Goal: Transaction & Acquisition: Book appointment/travel/reservation

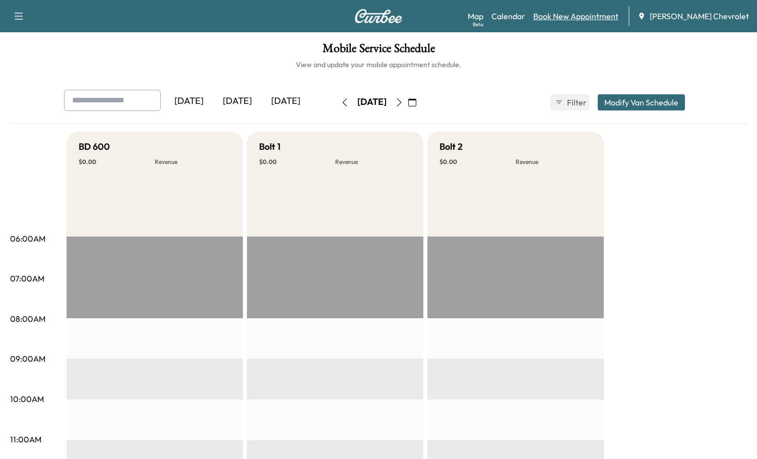
click at [592, 19] on link "Book New Appointment" at bounding box center [575, 16] width 85 height 12
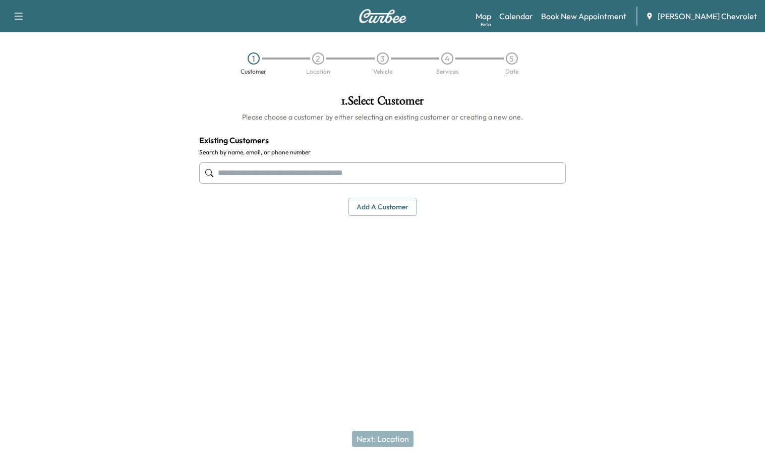
click at [297, 168] on input "text" at bounding box center [382, 172] width 367 height 21
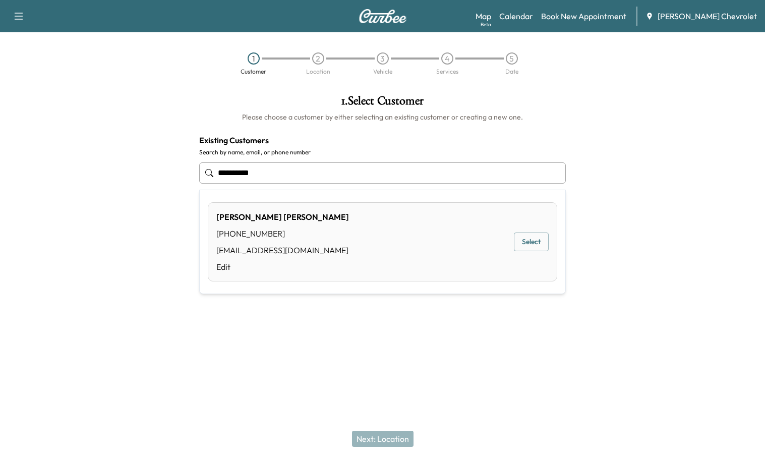
click at [532, 235] on button "Select" at bounding box center [531, 241] width 35 height 19
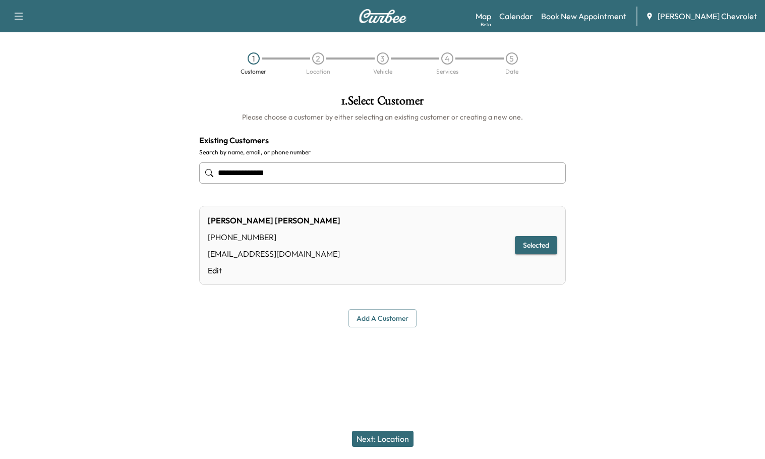
type input "**********"
click at [376, 438] on button "Next: Location" at bounding box center [383, 439] width 62 height 16
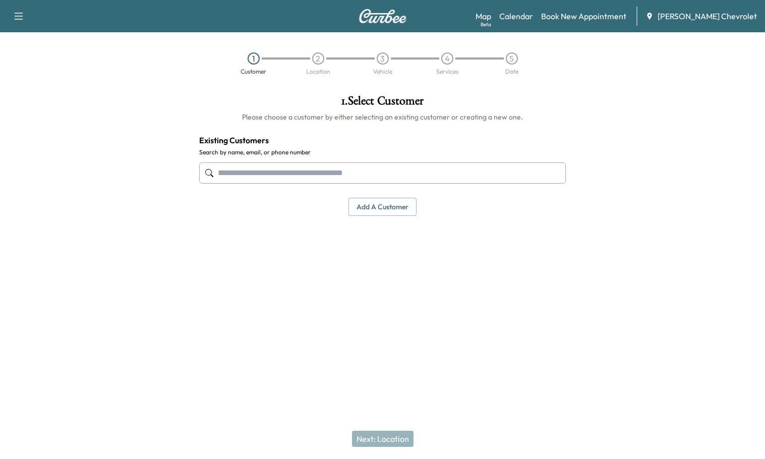
click at [306, 177] on input "text" at bounding box center [382, 172] width 367 height 21
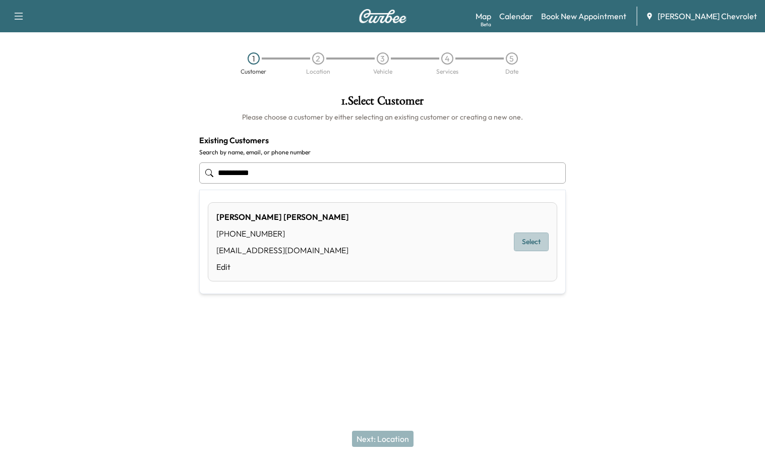
click at [515, 242] on button "Select" at bounding box center [531, 241] width 35 height 19
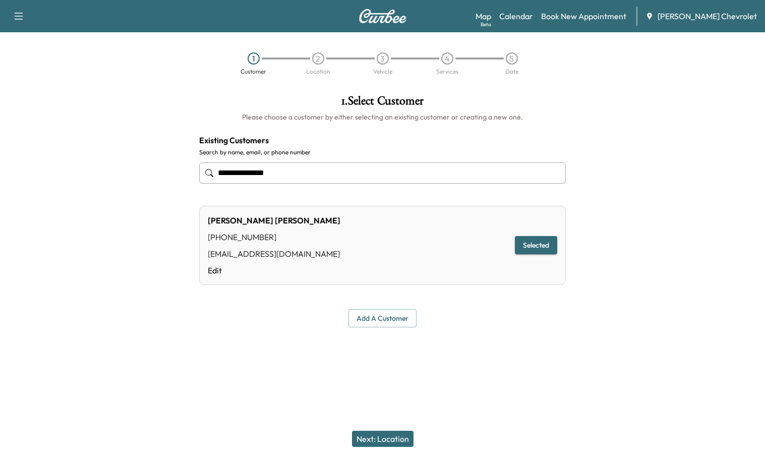
type input "**********"
click at [386, 438] on button "Next: Location" at bounding box center [383, 439] width 62 height 16
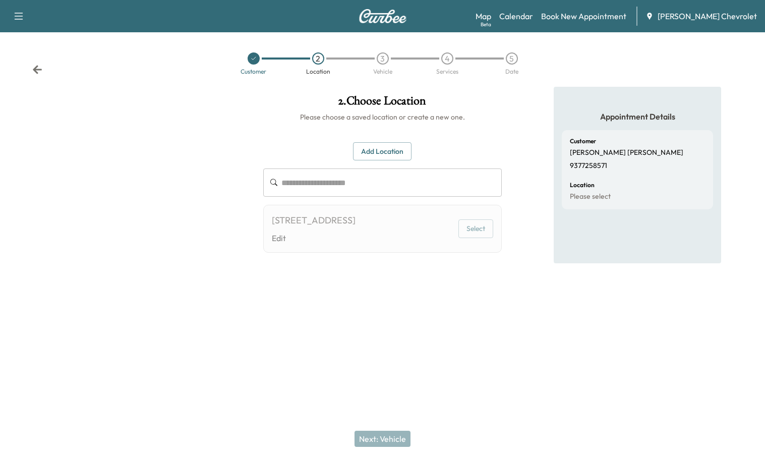
click at [480, 232] on button "Select" at bounding box center [475, 228] width 35 height 19
click at [478, 237] on button "Select" at bounding box center [475, 228] width 35 height 19
click at [350, 242] on div "4098 JONESBORO ROAD, MIDLAND, OH, USA Edit" at bounding box center [314, 228] width 84 height 31
click at [362, 181] on input "text" at bounding box center [391, 182] width 220 height 28
drag, startPoint x: 377, startPoint y: 237, endPoint x: 415, endPoint y: 253, distance: 41.4
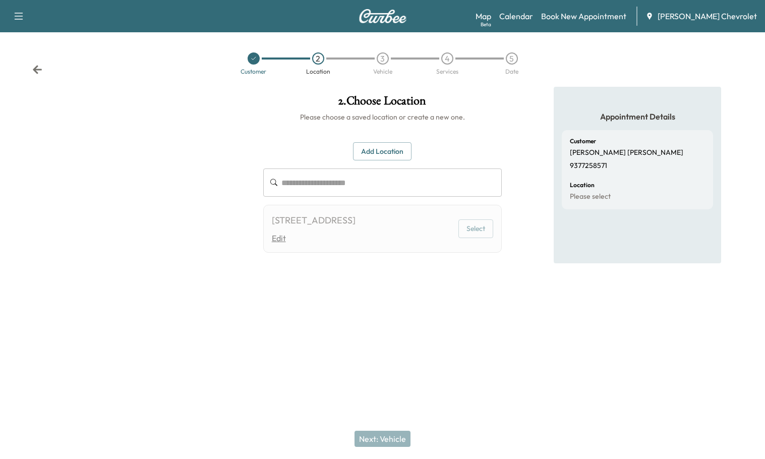
click at [355, 227] on div "[STREET_ADDRESS]" at bounding box center [314, 220] width 84 height 14
click at [456, 239] on div "4098 JONESBORO ROAD, MIDLAND, OH, USA Edit Select" at bounding box center [382, 229] width 239 height 48
click at [481, 234] on button "Select" at bounding box center [475, 228] width 35 height 19
drag, startPoint x: 481, startPoint y: 234, endPoint x: 484, endPoint y: 225, distance: 8.9
click at [482, 230] on button "Select" at bounding box center [475, 228] width 35 height 19
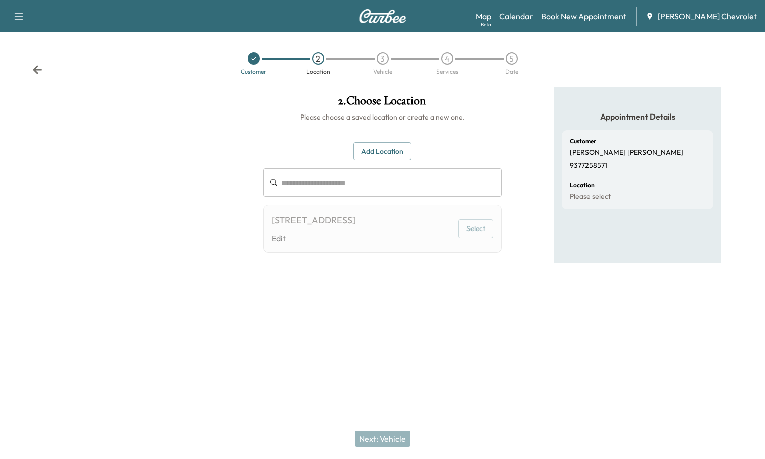
drag, startPoint x: 467, startPoint y: 373, endPoint x: 449, endPoint y: 274, distance: 99.9
click at [465, 357] on div "**********" at bounding box center [382, 229] width 765 height 459
click at [484, 238] on button "Select" at bounding box center [475, 228] width 35 height 19
click at [483, 238] on button "Select" at bounding box center [475, 228] width 35 height 19
click at [562, 314] on div "Appointment Details Customer TIFFANY A ALLEN 9377258571 Location Please select" at bounding box center [637, 201] width 167 height 229
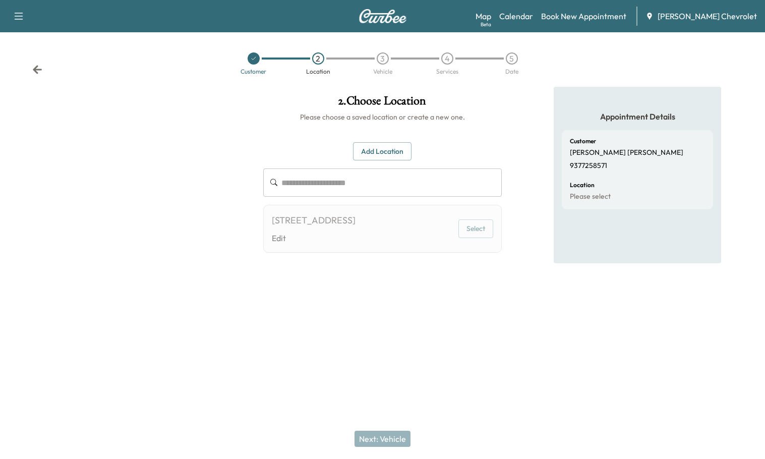
click at [562, 314] on div "Appointment Details Customer TIFFANY A ALLEN 9377258571 Location Please select" at bounding box center [637, 201] width 167 height 229
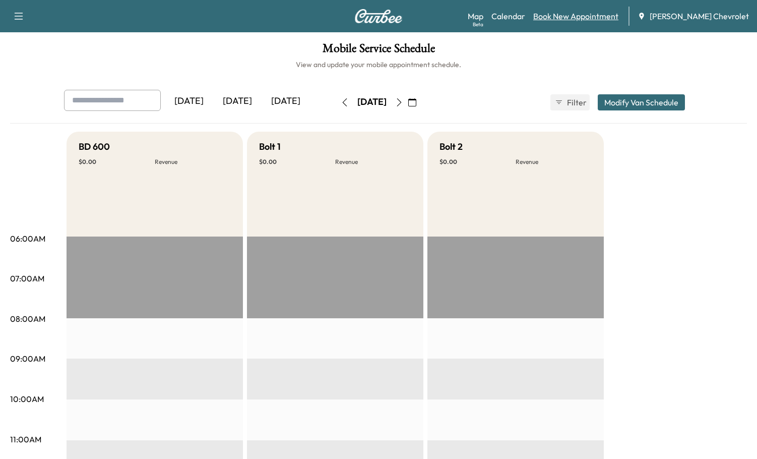
click at [618, 19] on link "Book New Appointment" at bounding box center [575, 16] width 85 height 12
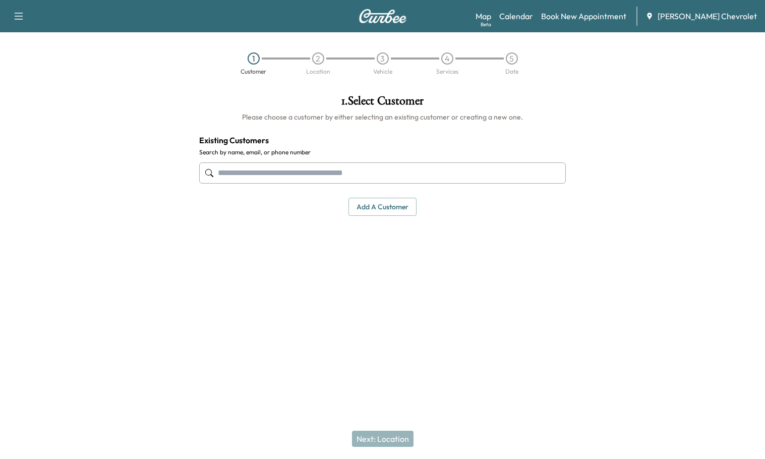
click at [255, 174] on input "text" at bounding box center [382, 172] width 367 height 21
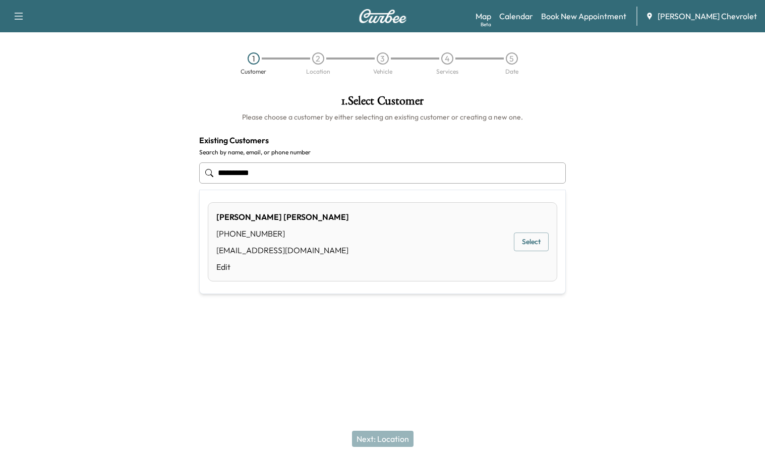
click at [536, 240] on button "Select" at bounding box center [531, 241] width 35 height 19
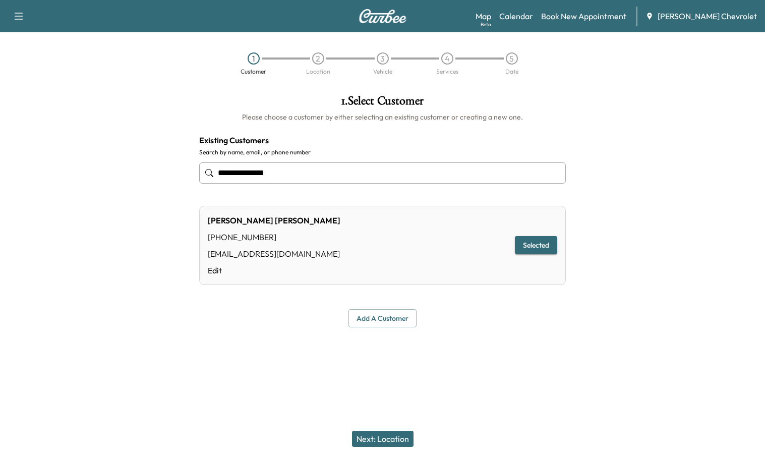
type input "**********"
click at [384, 436] on button "Next: Location" at bounding box center [383, 439] width 62 height 16
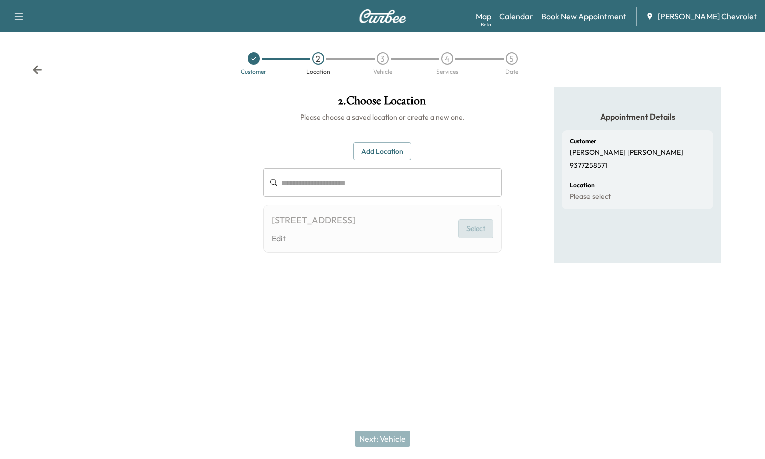
click at [479, 237] on button "Select" at bounding box center [475, 228] width 35 height 19
click at [358, 177] on input "text" at bounding box center [391, 182] width 220 height 28
click at [378, 146] on button "Add Location" at bounding box center [382, 151] width 58 height 19
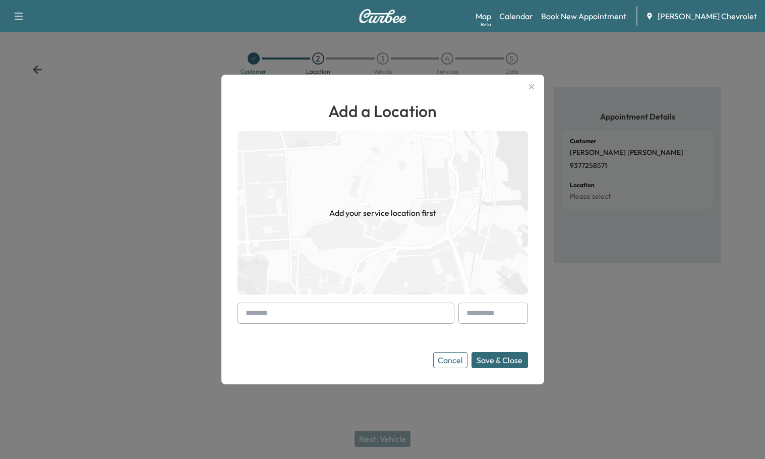
click at [285, 312] on input "text" at bounding box center [345, 312] width 217 height 21
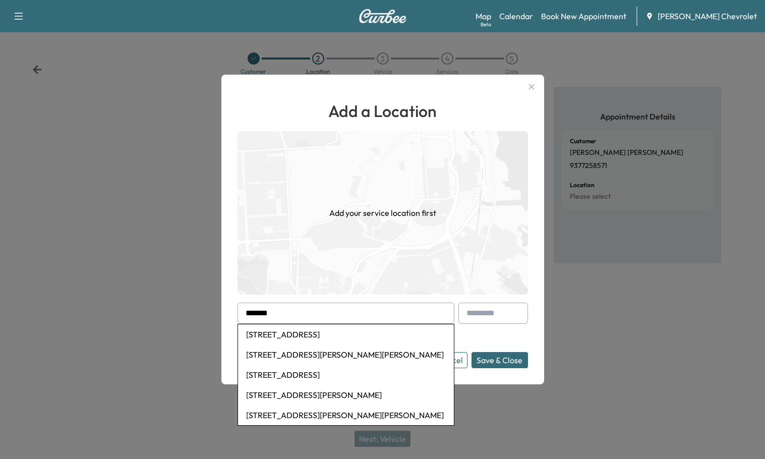
click at [298, 333] on li "4098 Jonesboro Rd, Midland, OH, USA" at bounding box center [346, 334] width 216 height 20
type input "**********"
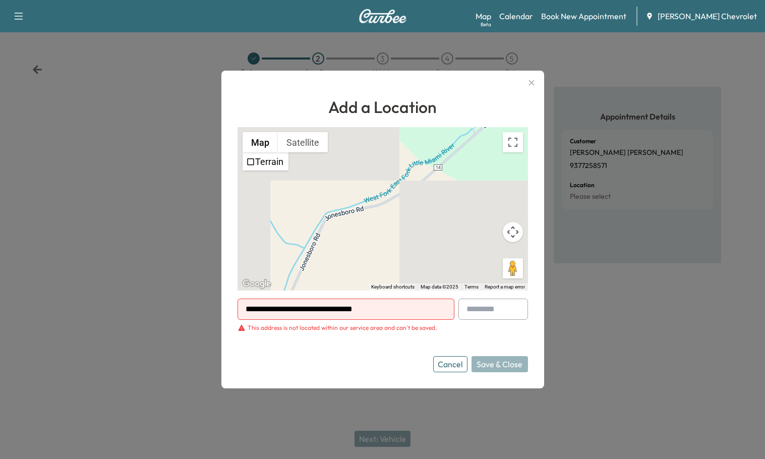
click at [494, 108] on h1 "Add a Location" at bounding box center [382, 107] width 290 height 24
click at [530, 82] on icon "button" at bounding box center [531, 83] width 6 height 6
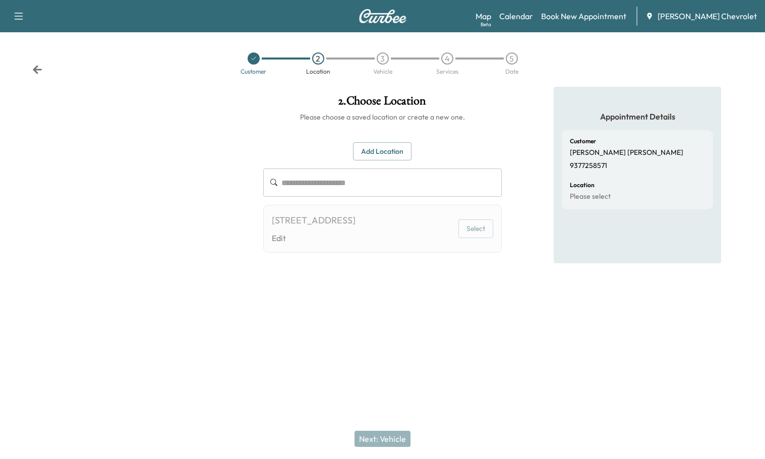
click at [355, 226] on div "[STREET_ADDRESS]" at bounding box center [314, 220] width 84 height 14
click at [35, 73] on icon at bounding box center [37, 70] width 10 height 10
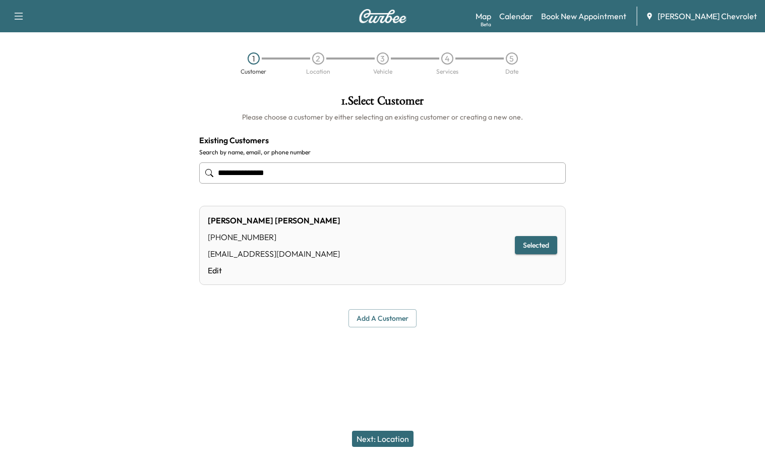
click at [542, 247] on button "Selected" at bounding box center [536, 245] width 42 height 19
click at [399, 433] on button "Next: Location" at bounding box center [383, 439] width 62 height 16
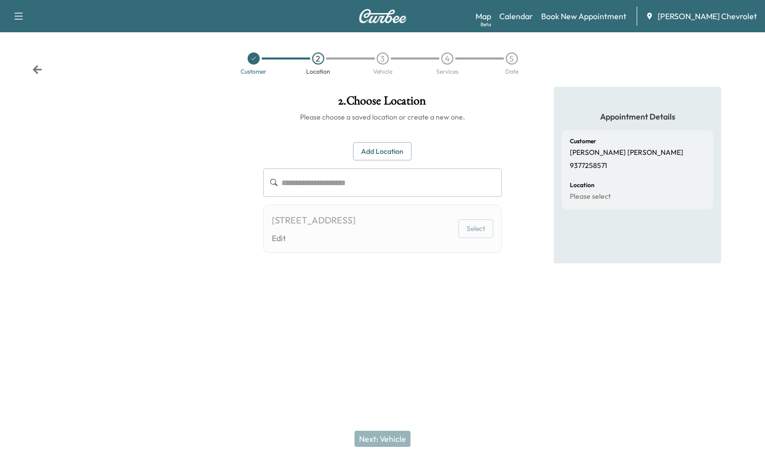
click at [338, 227] on div "[STREET_ADDRESS]" at bounding box center [314, 220] width 84 height 14
click at [472, 238] on button "Select" at bounding box center [475, 228] width 35 height 19
click at [330, 176] on input "text" at bounding box center [391, 182] width 220 height 28
type input "*"
click at [371, 155] on button "Add Location" at bounding box center [382, 151] width 58 height 19
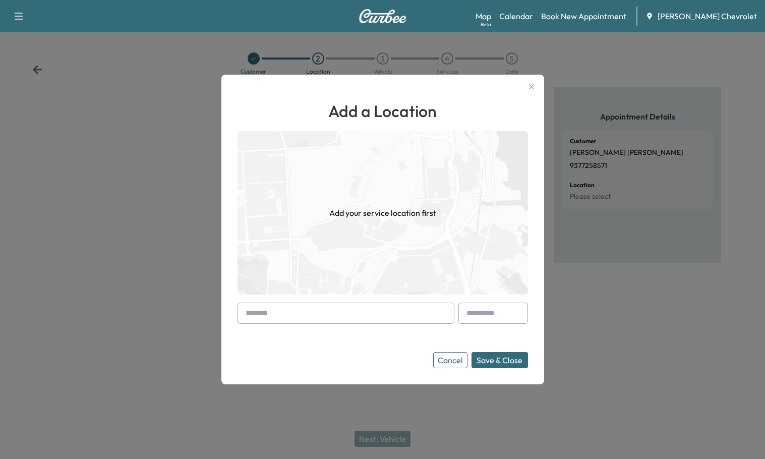
click at [272, 310] on input "text" at bounding box center [345, 312] width 217 height 21
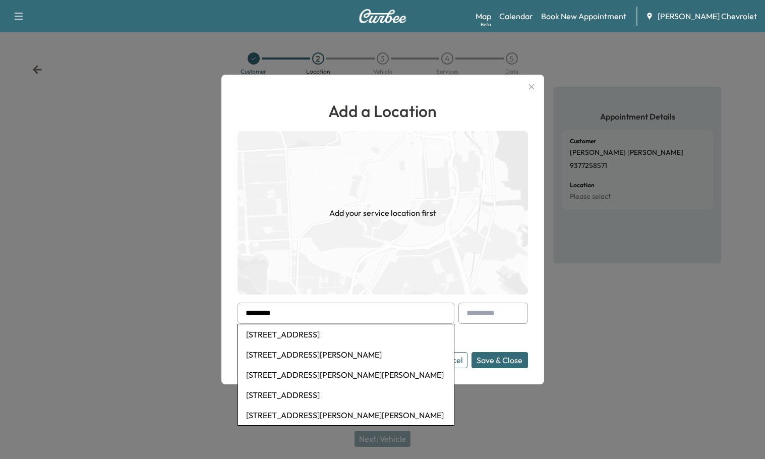
click at [350, 334] on li "4098 Jonesboro Rd, Midland, OH, USA" at bounding box center [346, 334] width 216 height 20
type input "**********"
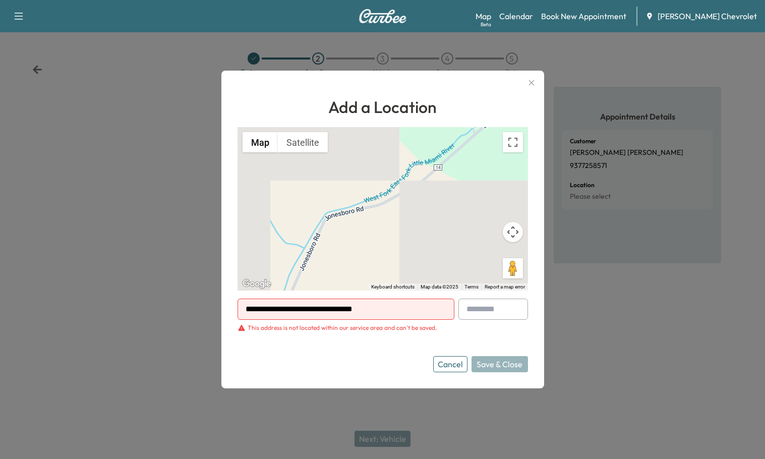
click at [450, 368] on button "Cancel" at bounding box center [450, 364] width 34 height 16
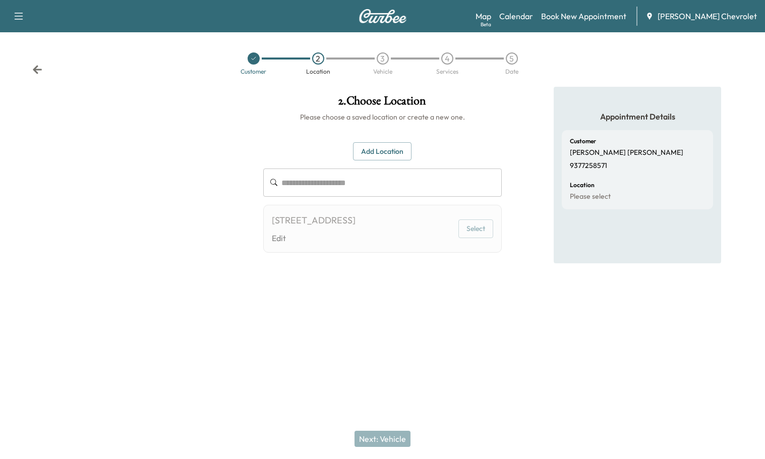
click at [355, 227] on div "[STREET_ADDRESS]" at bounding box center [314, 220] width 84 height 14
click at [475, 236] on button "Select" at bounding box center [475, 228] width 35 height 19
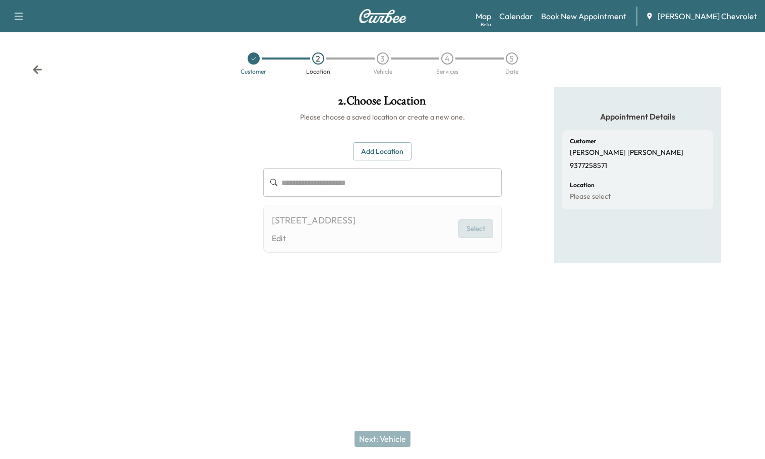
click at [475, 236] on button "Select" at bounding box center [475, 228] width 35 height 19
click at [355, 244] on link "Edit" at bounding box center [314, 238] width 84 height 12
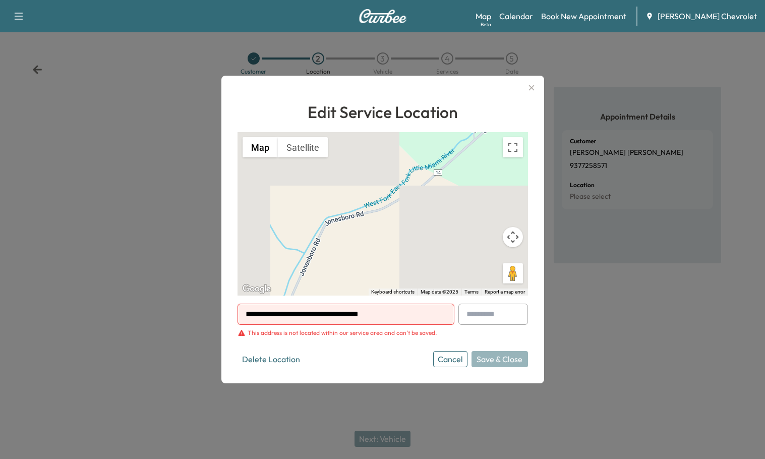
click at [458, 363] on button "Cancel" at bounding box center [450, 359] width 34 height 16
